Goal: Task Accomplishment & Management: Manage account settings

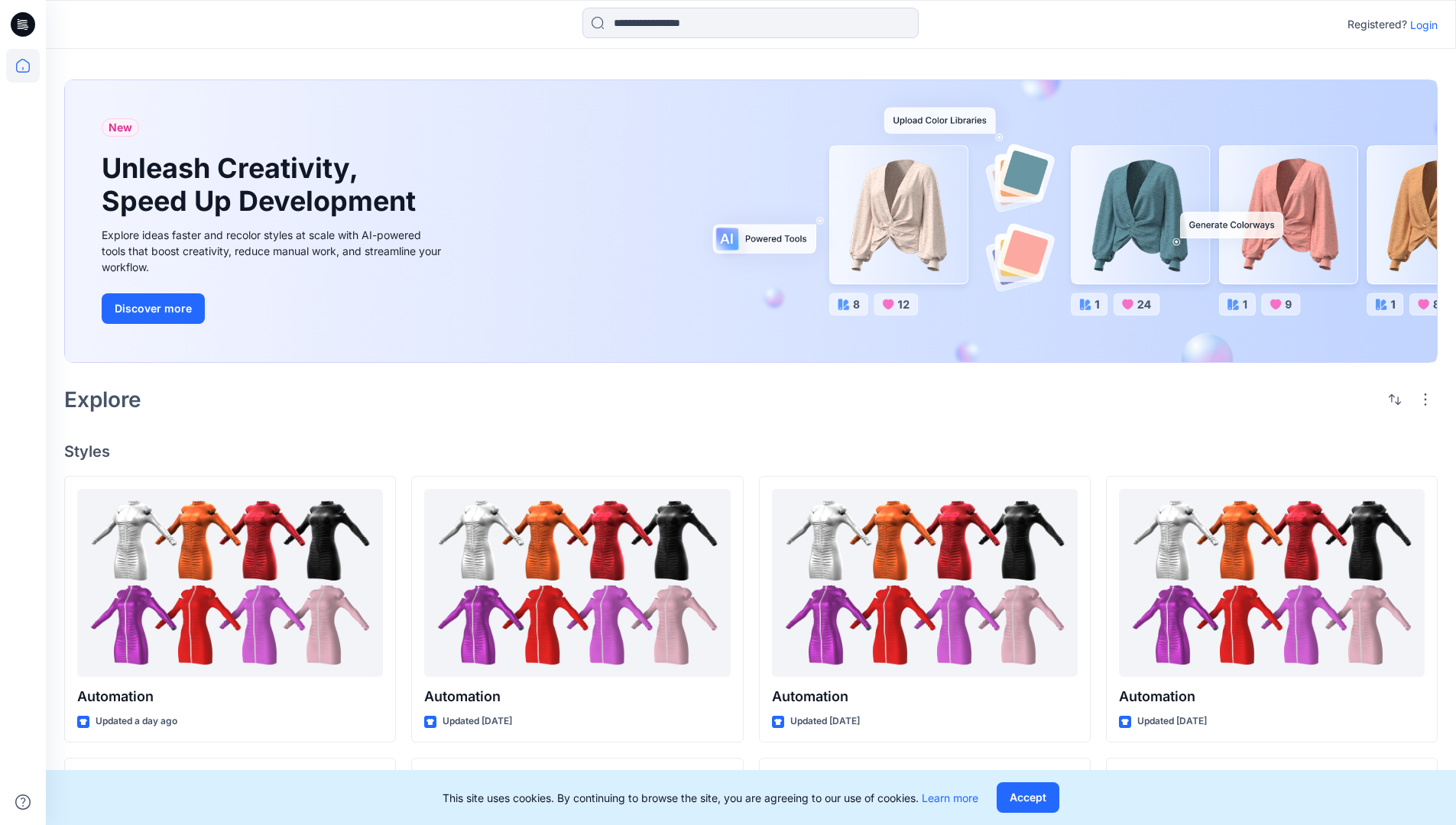
click at [1420, 25] on p "Login" at bounding box center [1424, 24] width 28 height 16
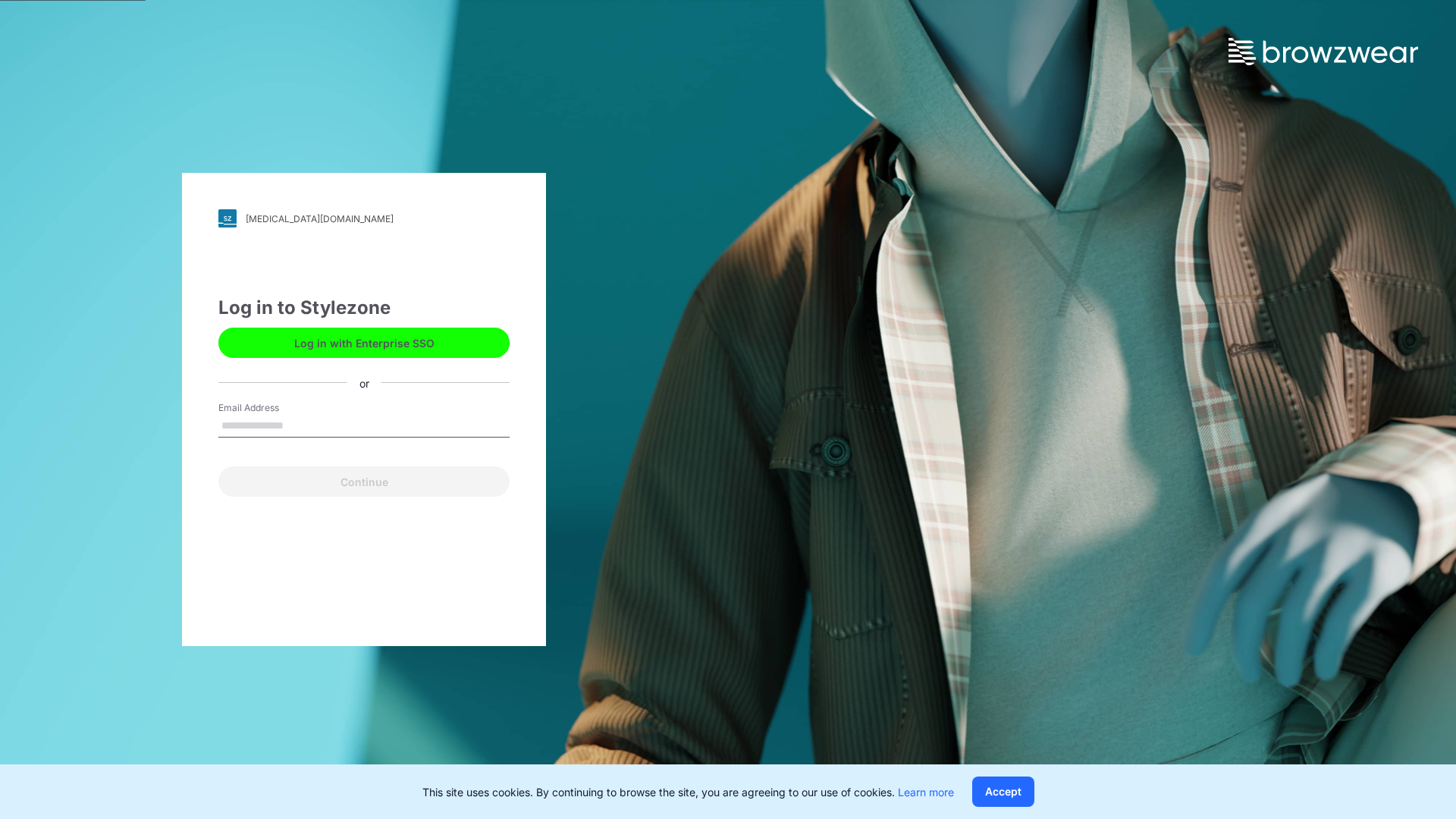
click at [299, 425] on input "Email Address" at bounding box center [363, 426] width 291 height 23
type input "**********"
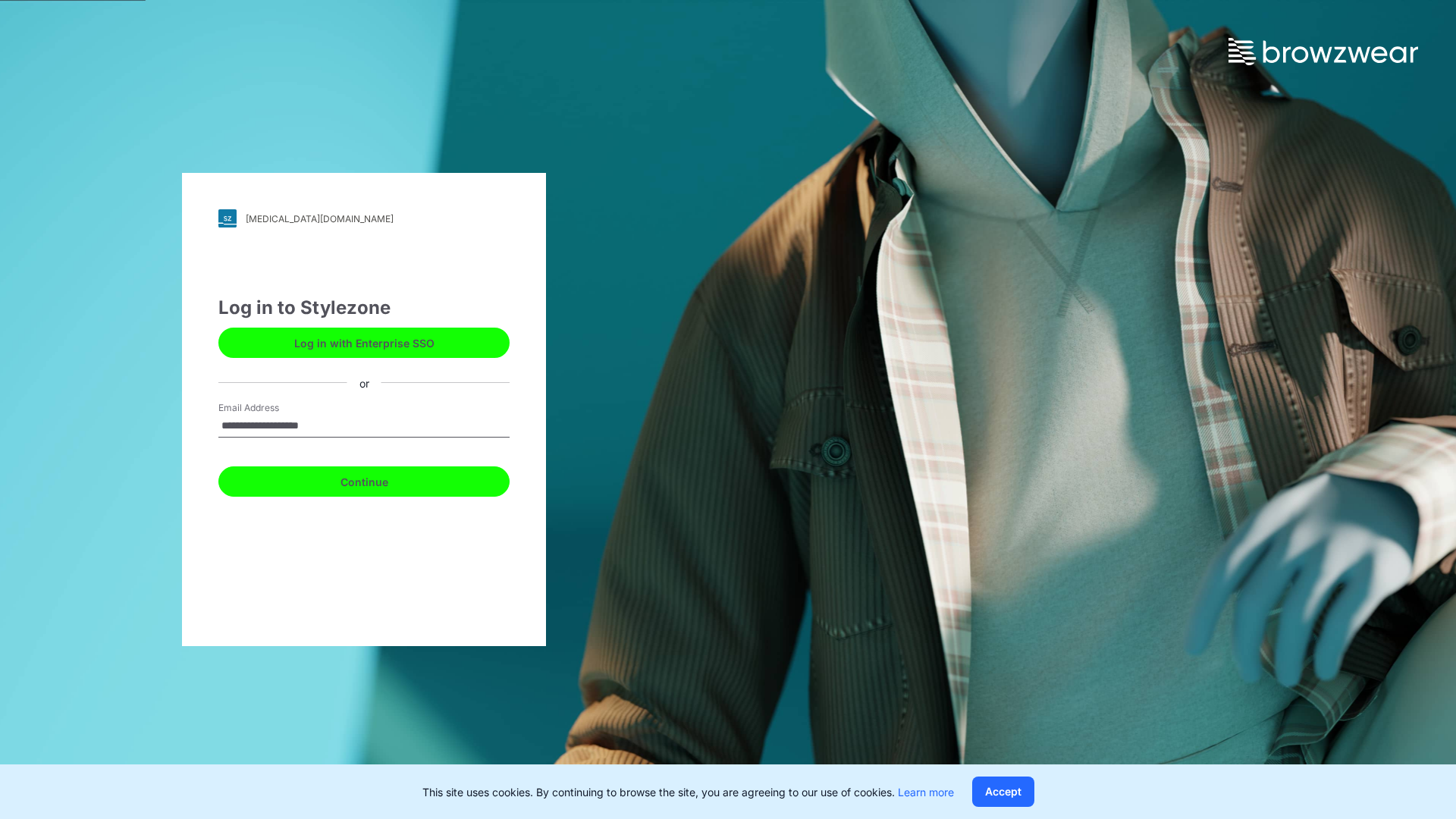
click at [380, 479] on button "Continue" at bounding box center [363, 481] width 291 height 30
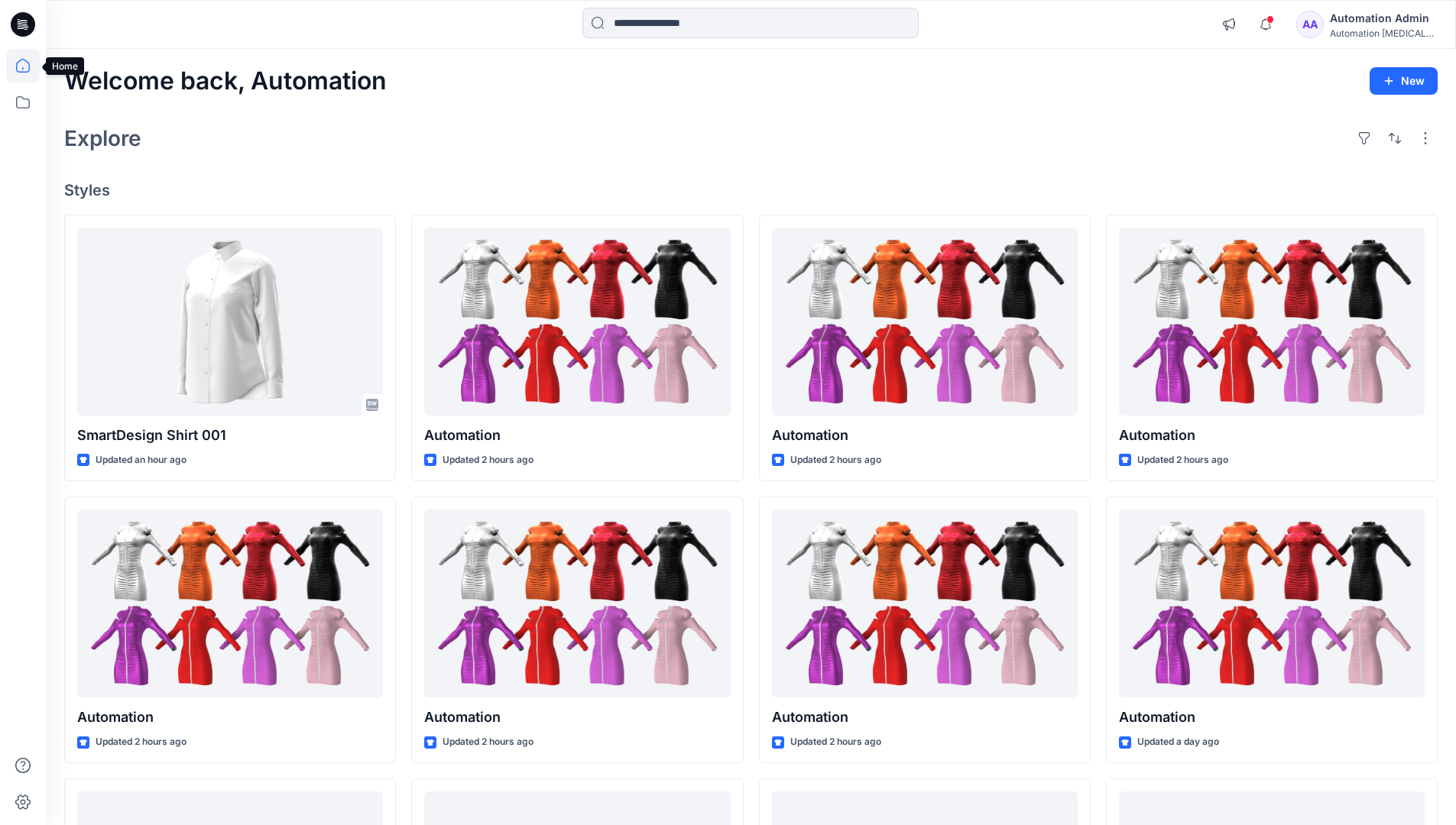
click at [29, 65] on icon at bounding box center [22, 65] width 14 height 14
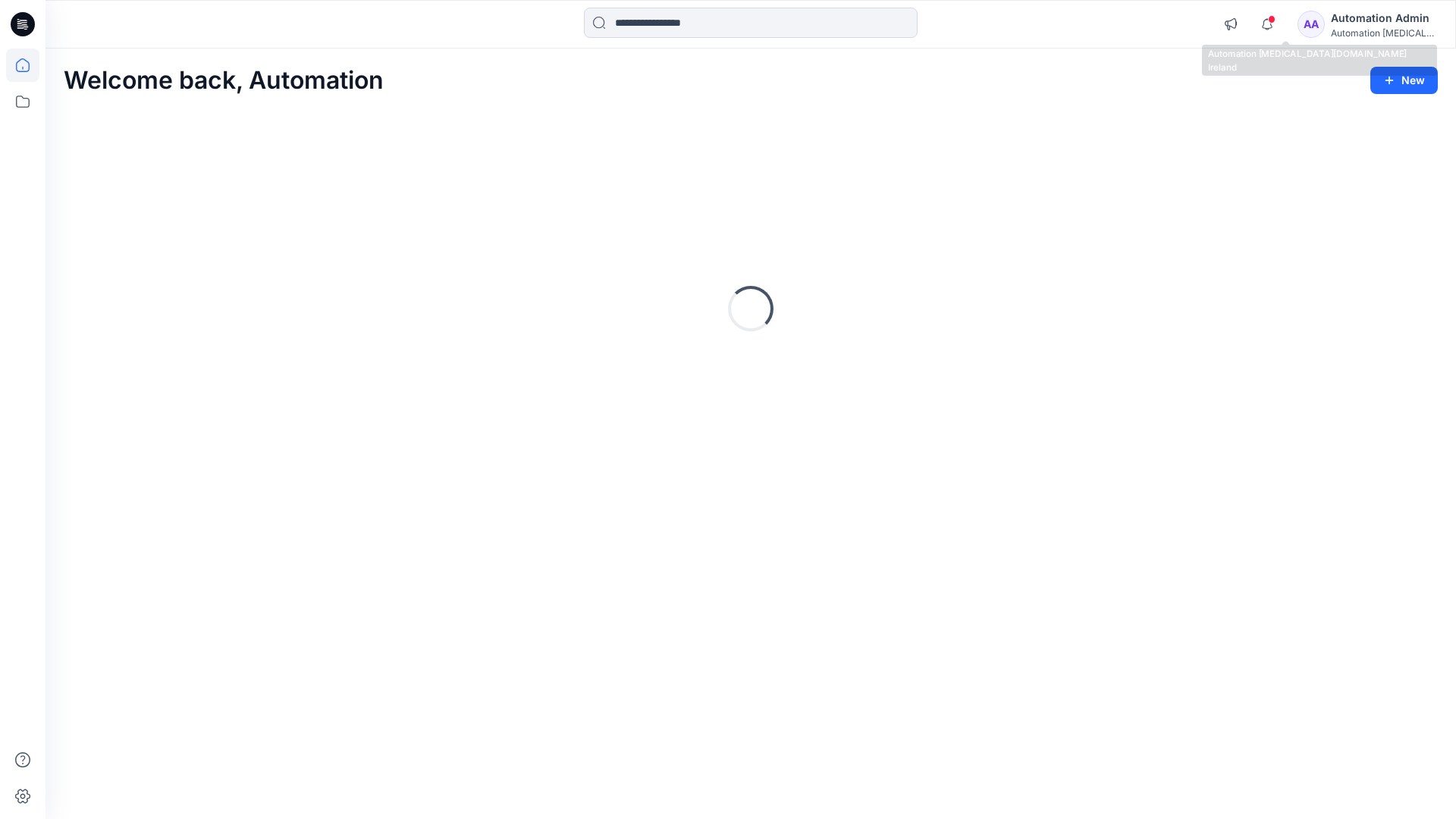
click at [1362, 29] on div "Automation [MEDICAL_DATA]..." at bounding box center [1384, 33] width 106 height 11
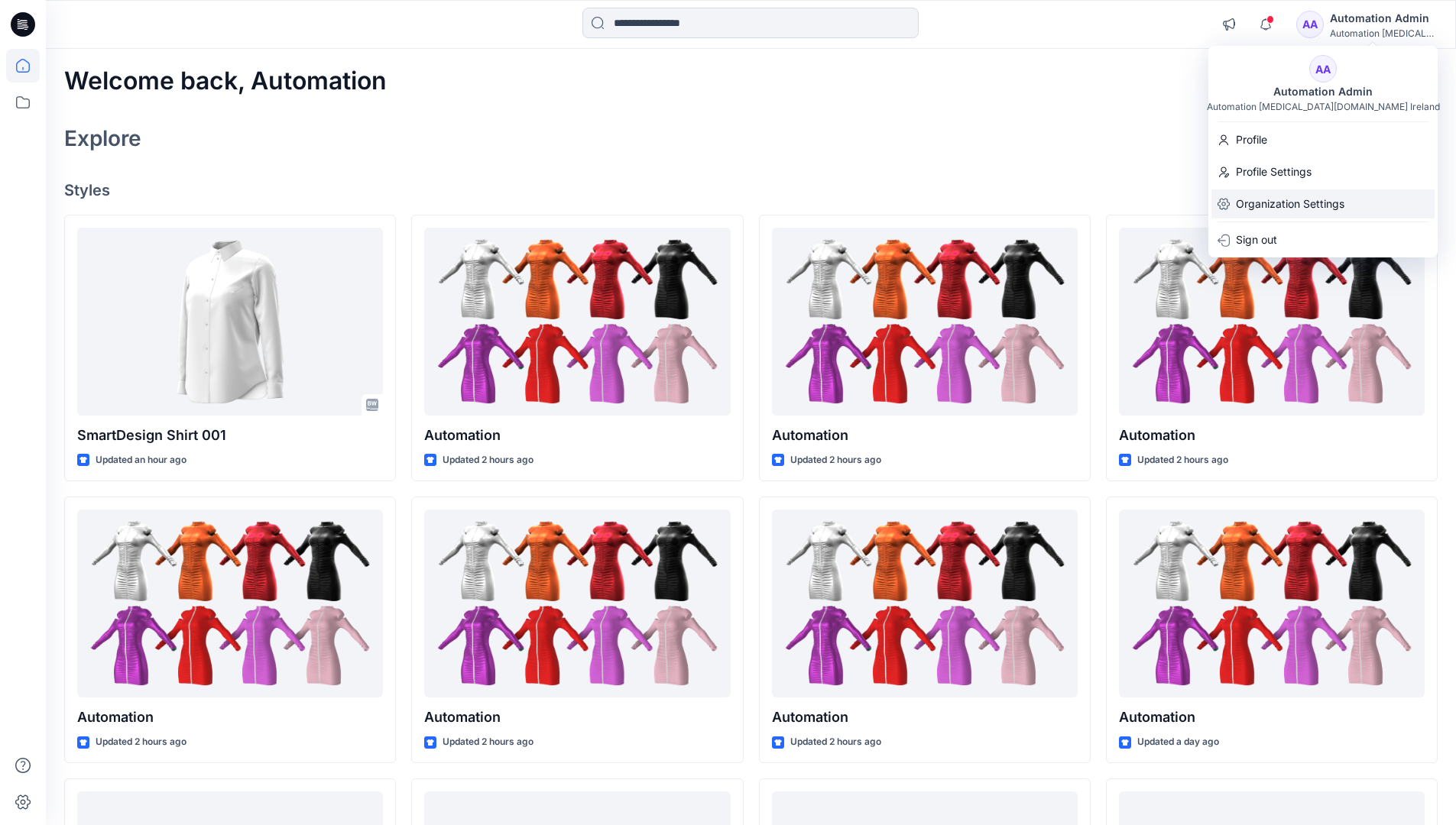
click at [1286, 207] on p "Organization Settings" at bounding box center [1290, 204] width 108 height 29
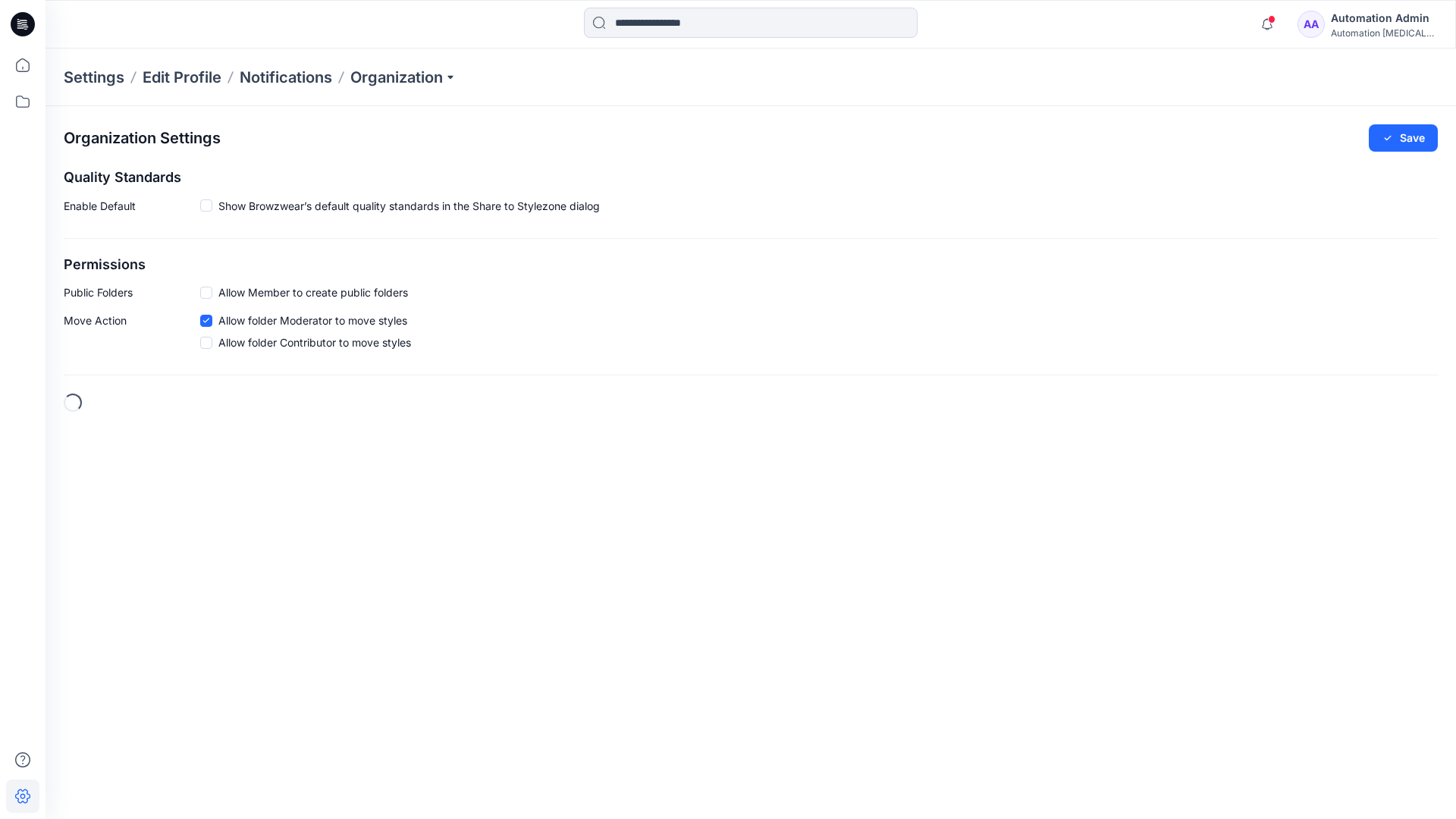
click at [209, 292] on span at bounding box center [205, 292] width 12 height 12
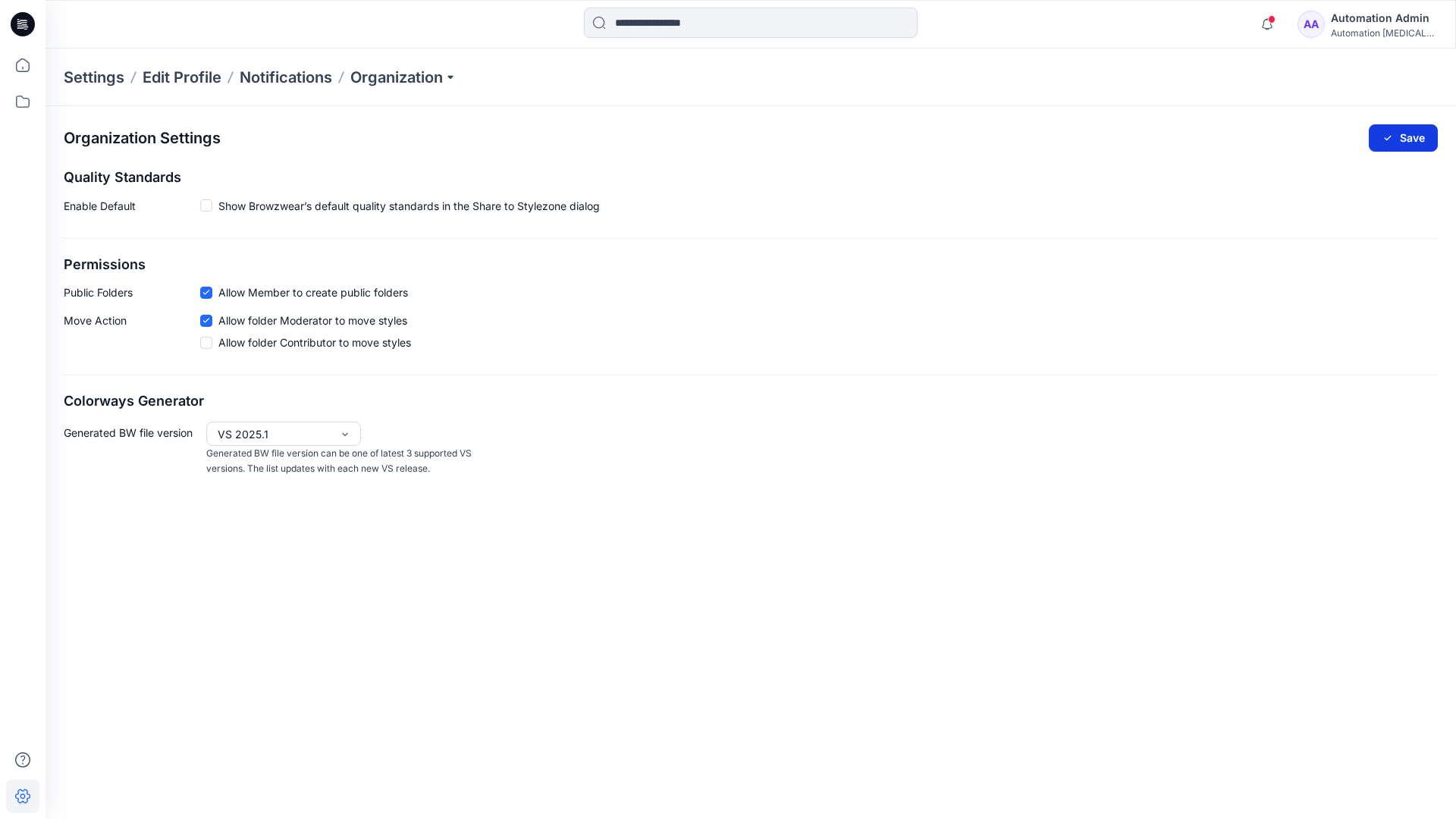
click at [1412, 132] on button "Save" at bounding box center [1404, 138] width 69 height 27
click at [1383, 33] on div "Automation [MEDICAL_DATA]..." at bounding box center [1384, 33] width 106 height 11
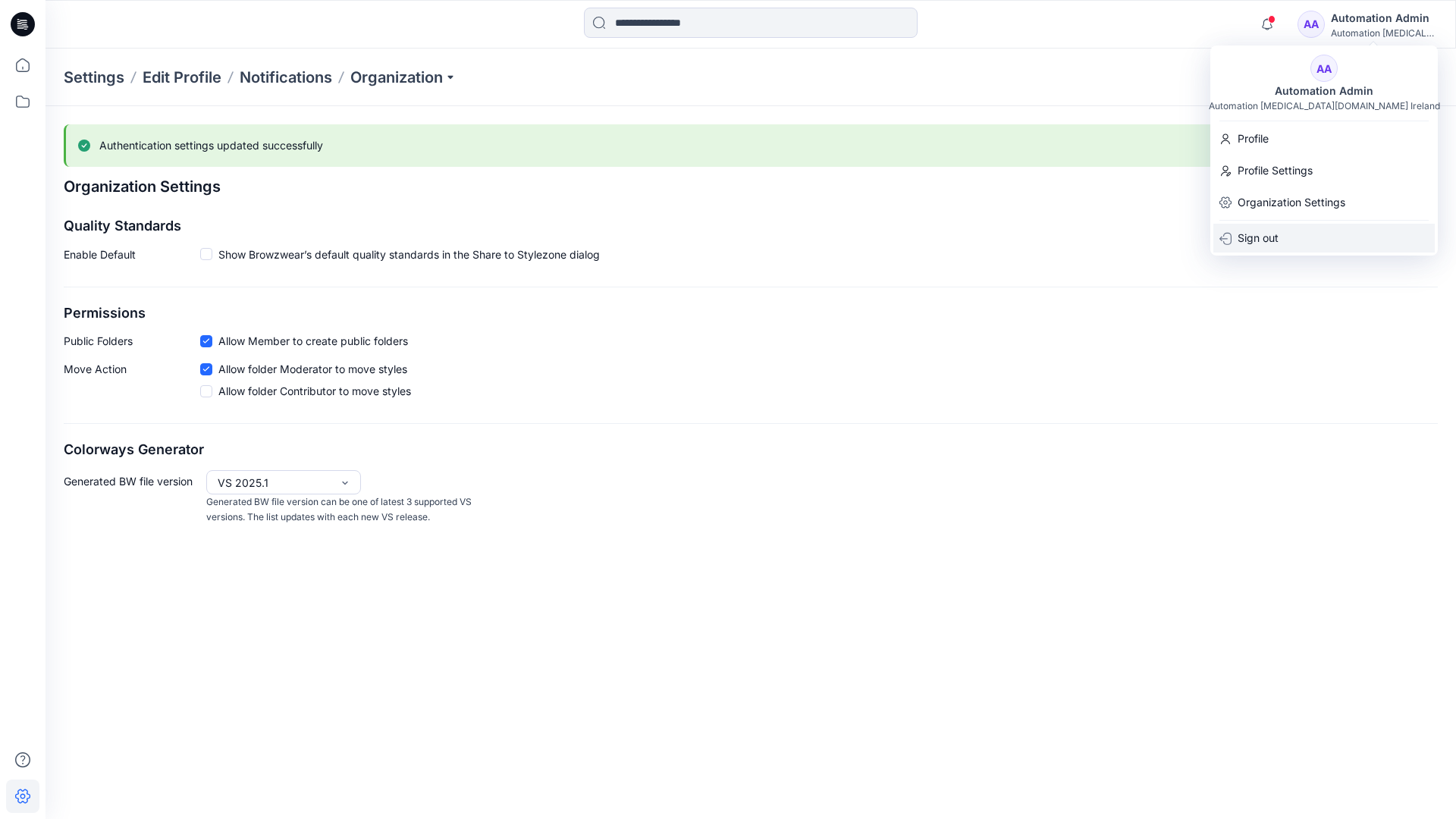
click at [1284, 235] on div "Sign out" at bounding box center [1324, 238] width 222 height 29
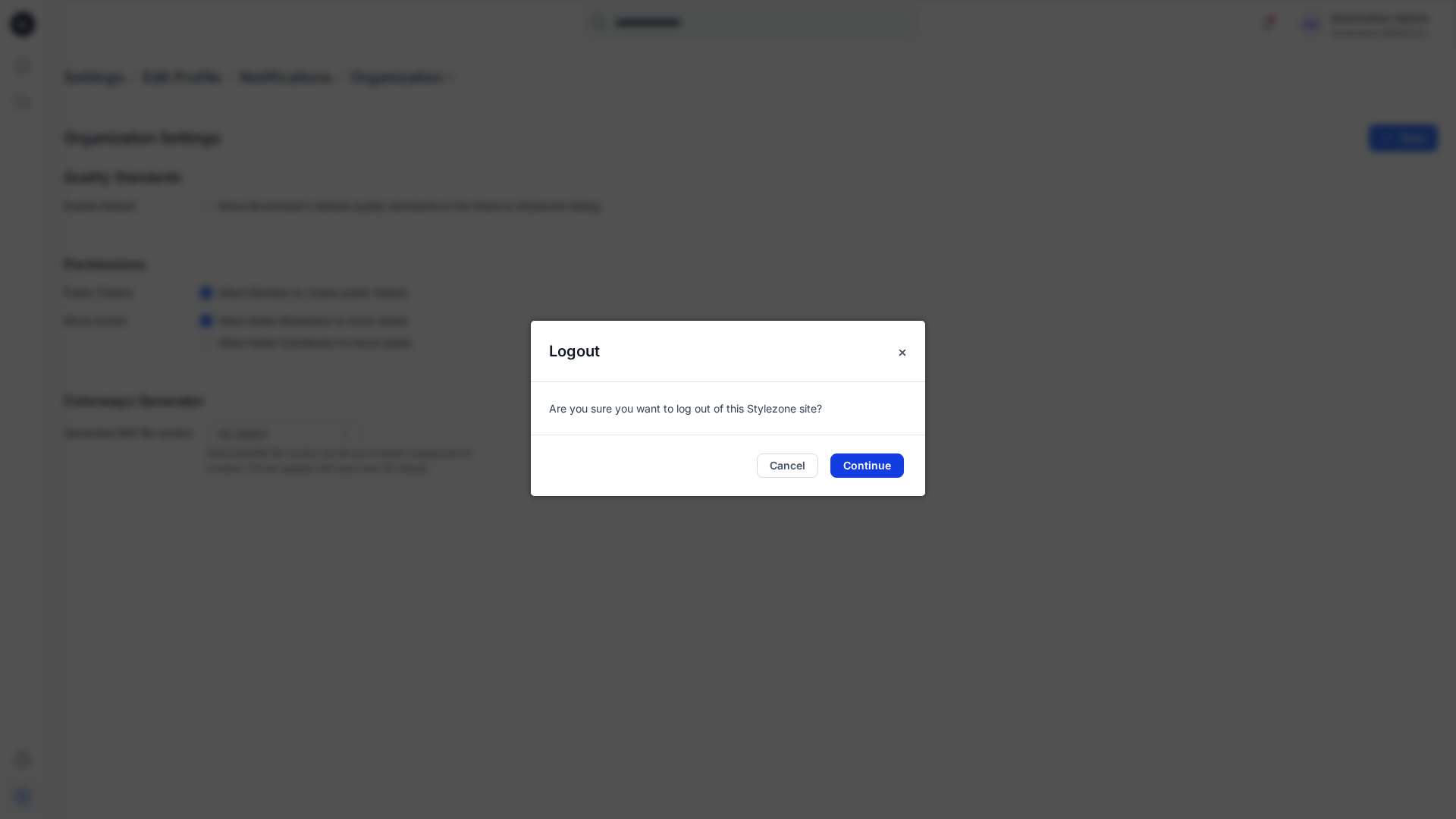
click at [879, 460] on button "Continue" at bounding box center [867, 465] width 74 height 25
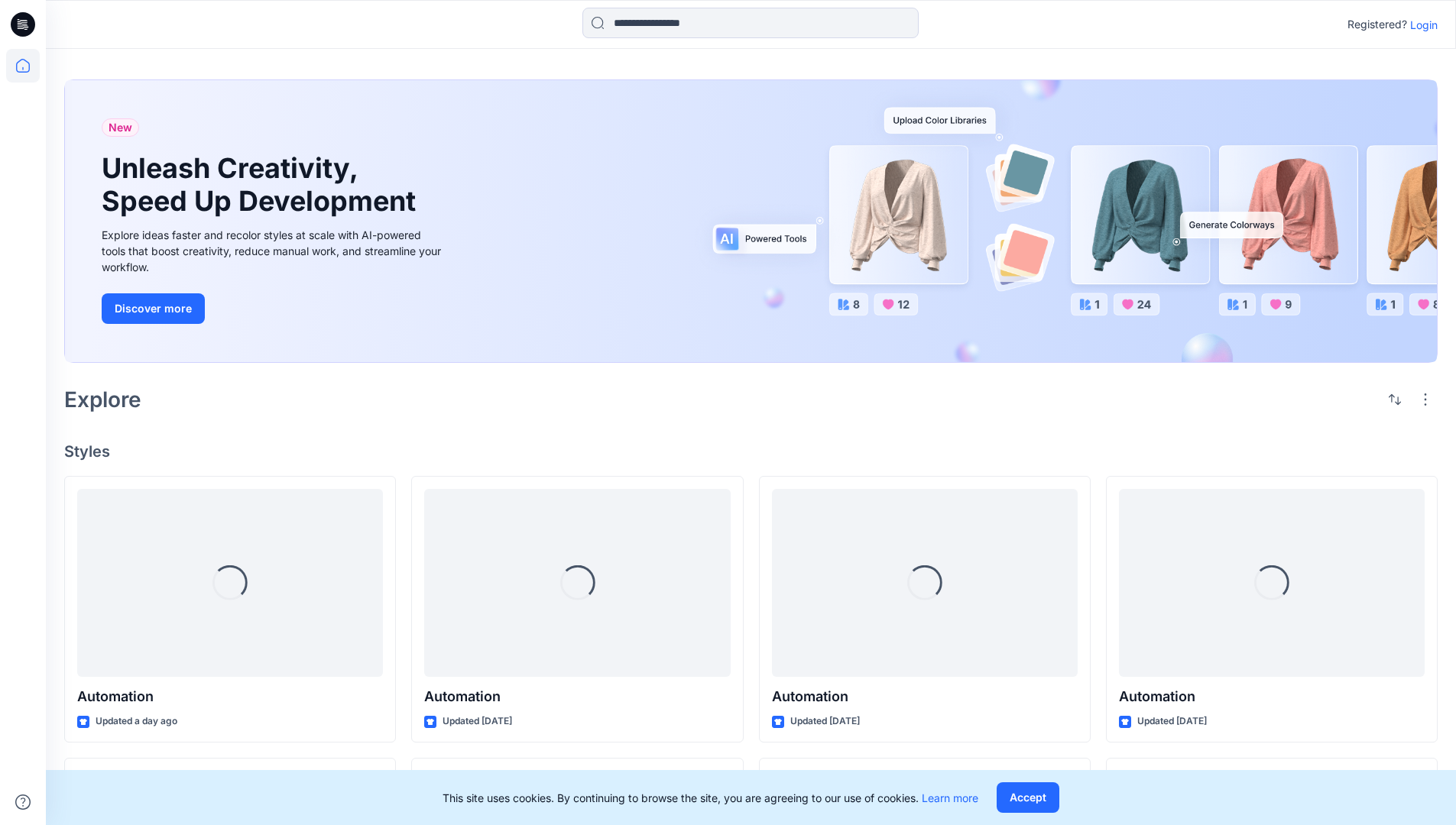
click at [1428, 25] on p "Login" at bounding box center [1424, 24] width 28 height 16
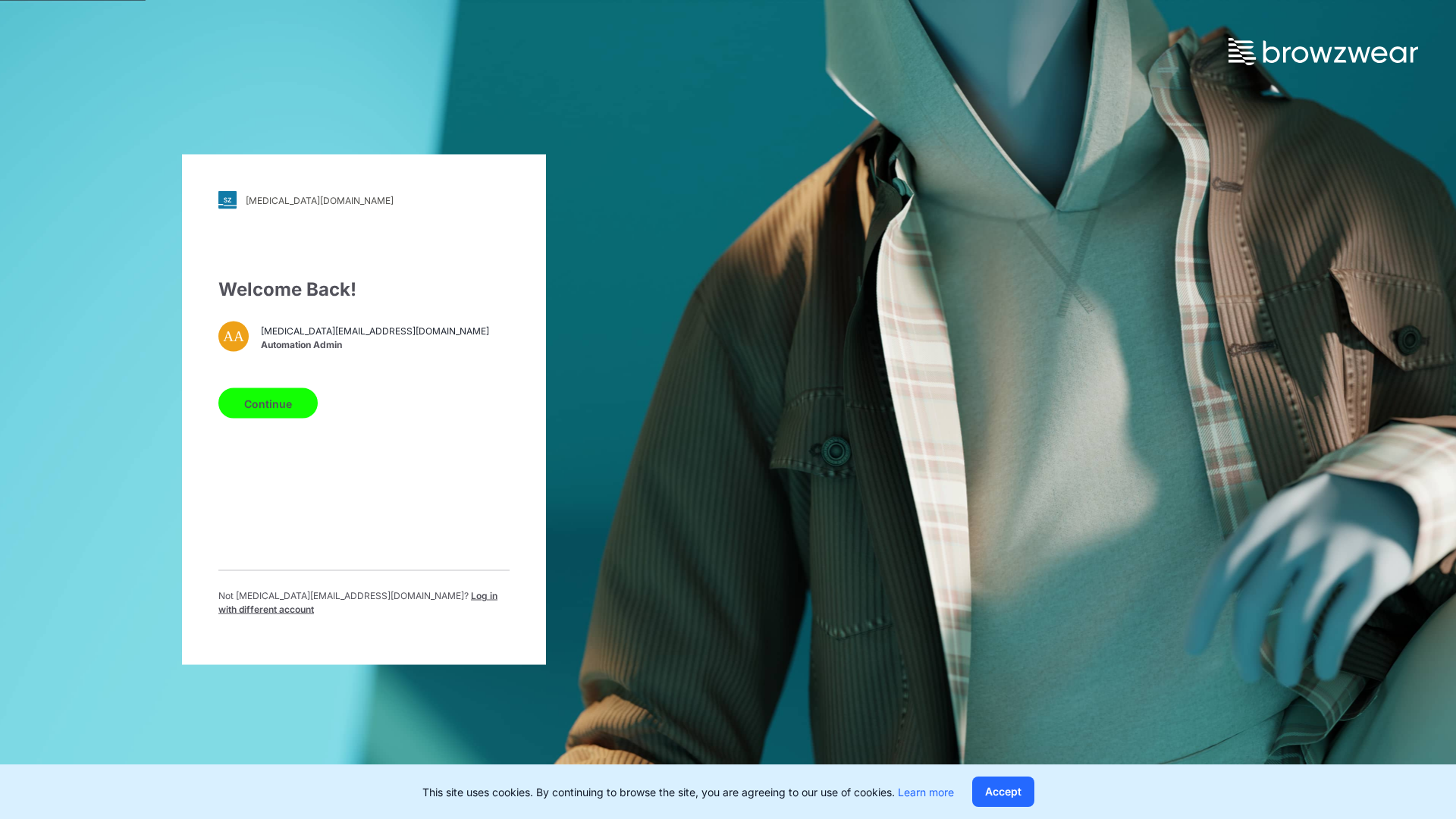
click at [388, 601] on span "Log in with different account" at bounding box center [358, 602] width 279 height 25
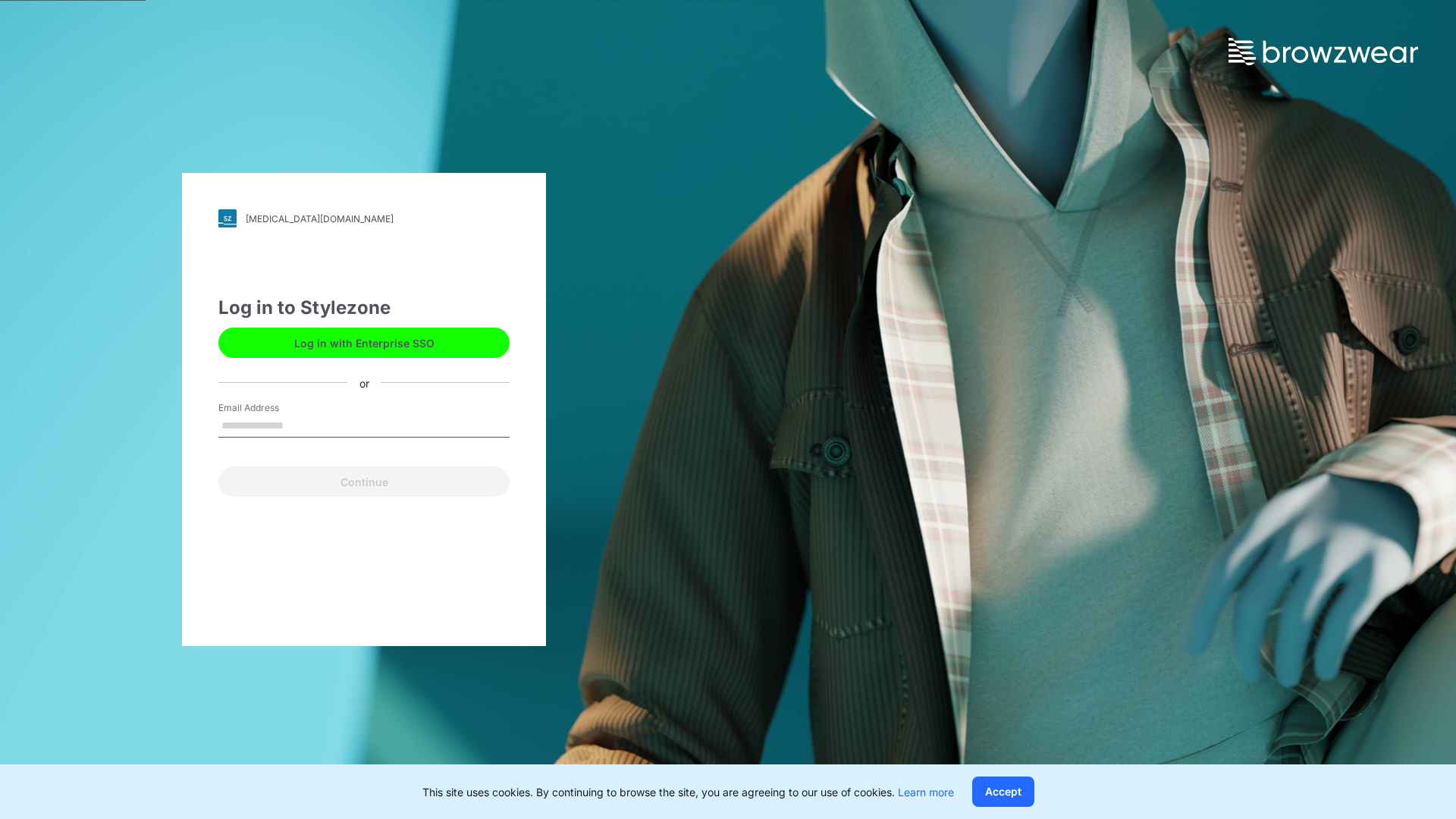
click at [323, 428] on input "Email Address" at bounding box center [363, 426] width 291 height 23
type input "**********"
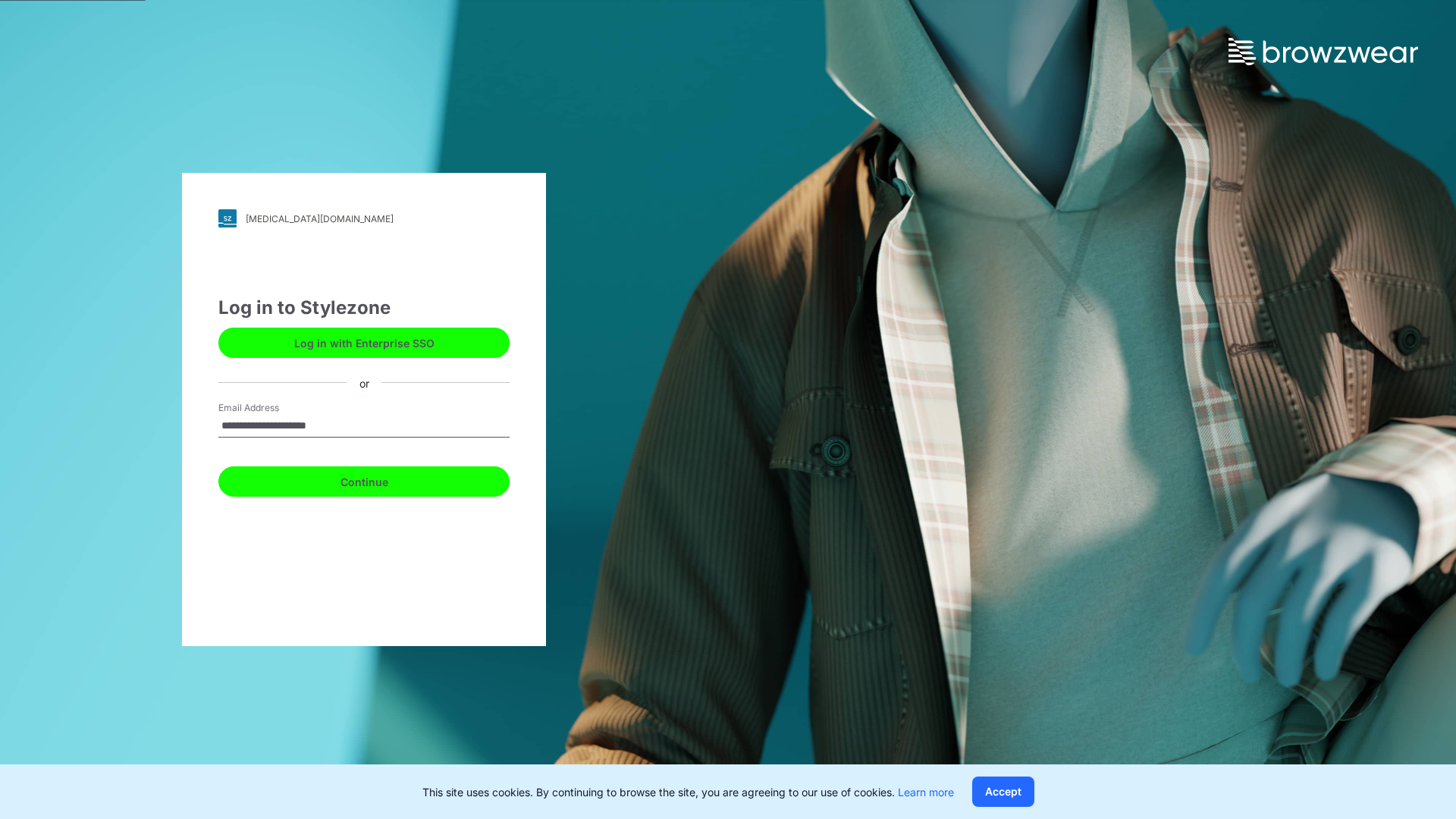
click at [368, 481] on button "Continue" at bounding box center [363, 481] width 291 height 30
